Goal: Transaction & Acquisition: Purchase product/service

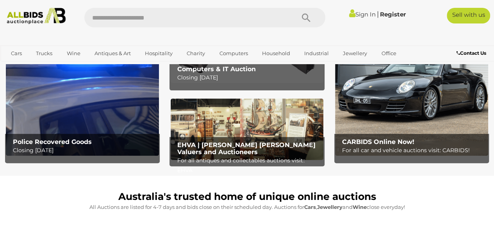
scroll to position [64, 0]
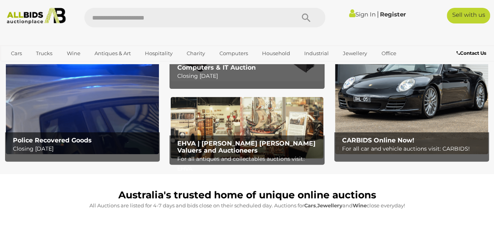
click at [137, 128] on img at bounding box center [82, 87] width 153 height 134
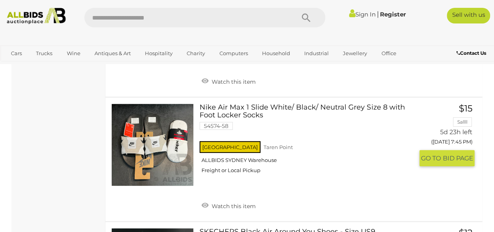
scroll to position [5571, 0]
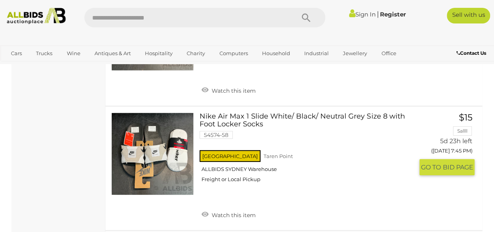
click at [114, 123] on link at bounding box center [152, 153] width 82 height 82
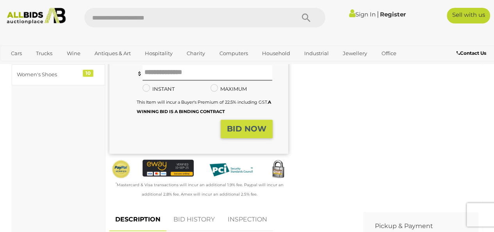
scroll to position [91, 0]
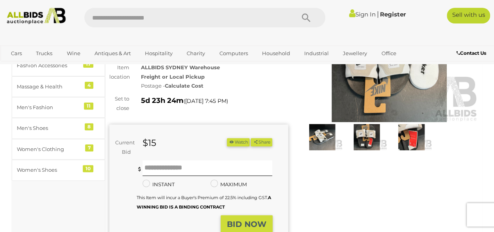
click at [362, 100] on img at bounding box center [389, 64] width 179 height 115
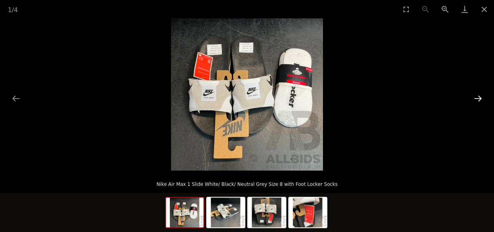
click at [483, 96] on button "Next slide" at bounding box center [478, 98] width 16 height 15
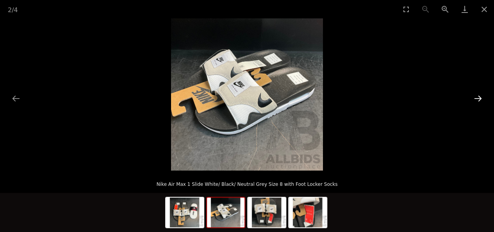
click at [483, 96] on button "Next slide" at bounding box center [478, 98] width 16 height 15
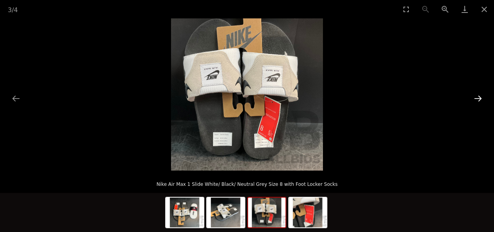
click at [483, 96] on button "Next slide" at bounding box center [478, 98] width 16 height 15
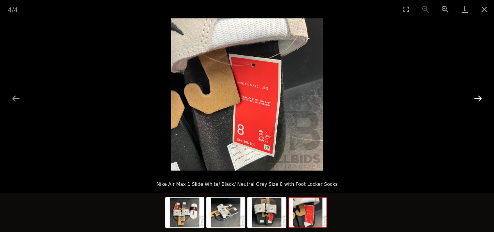
click at [483, 96] on button "Next slide" at bounding box center [478, 98] width 16 height 15
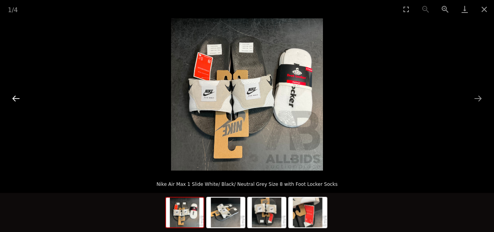
click at [19, 98] on button "Previous slide" at bounding box center [16, 98] width 16 height 15
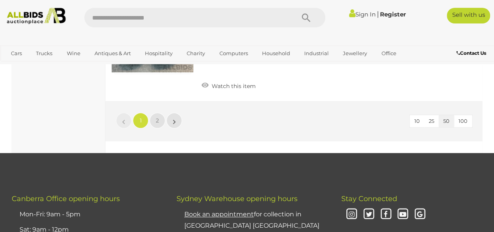
scroll to position [6186, 0]
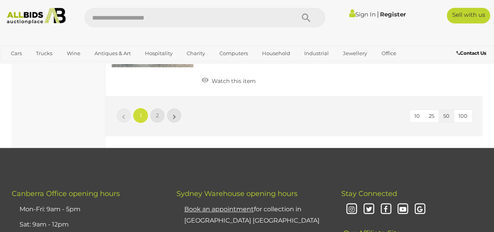
click at [153, 108] on link "2" at bounding box center [158, 115] width 16 height 16
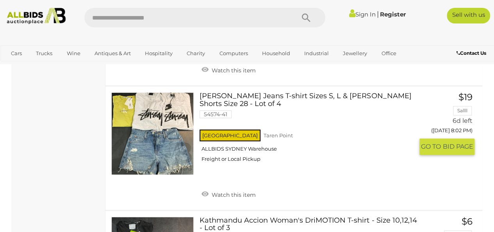
scroll to position [1668, 0]
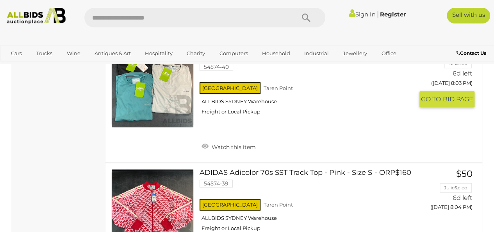
click at [333, 159] on div "Kathmandu Accion Woman's DriMOTION T-shirt - Size 10,12,14 - Lot of 3 54574-40 …" at bounding box center [294, 100] width 389 height 123
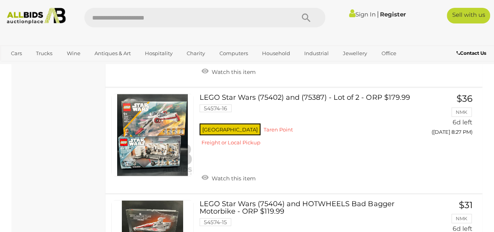
scroll to position [5321, 0]
